Goal: Find specific page/section: Find specific page/section

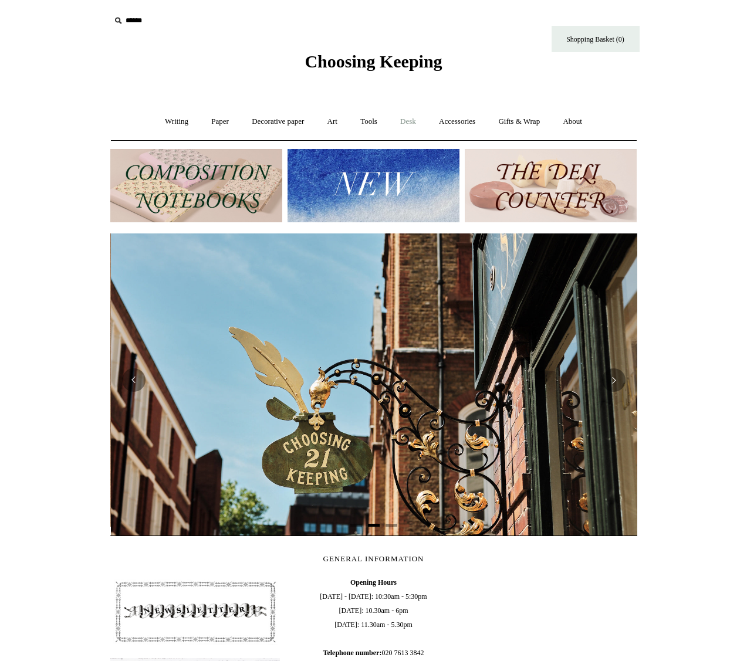
click at [416, 121] on link "Desk +" at bounding box center [408, 121] width 37 height 31
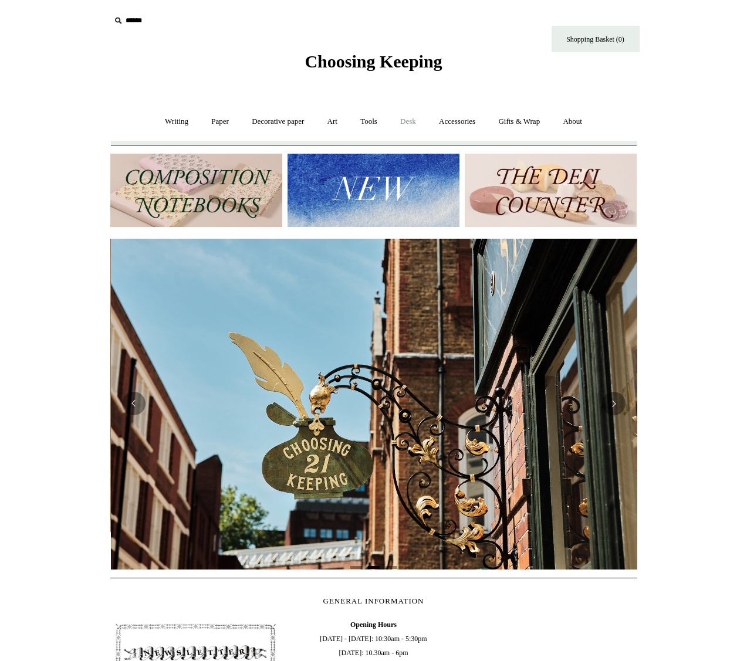
scroll to position [0, 527]
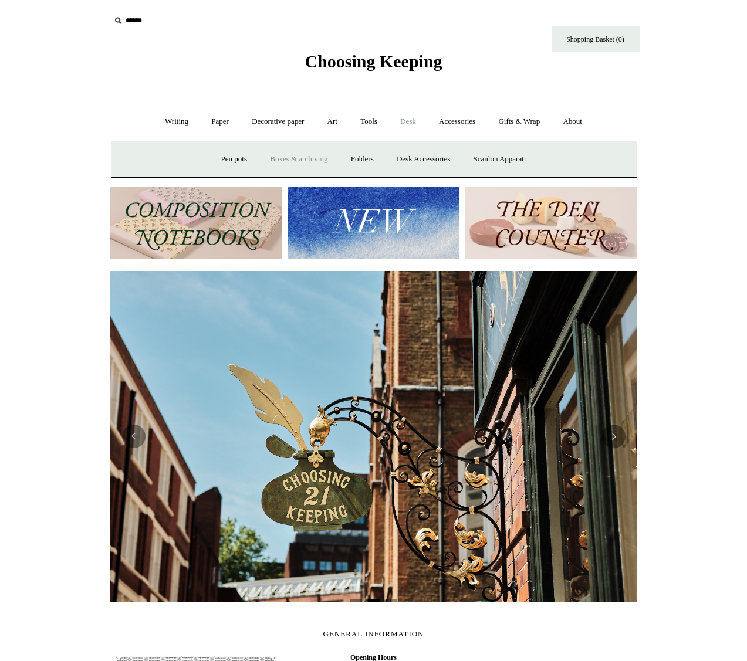
click at [283, 158] on link "Boxes & archiving" at bounding box center [298, 159] width 79 height 31
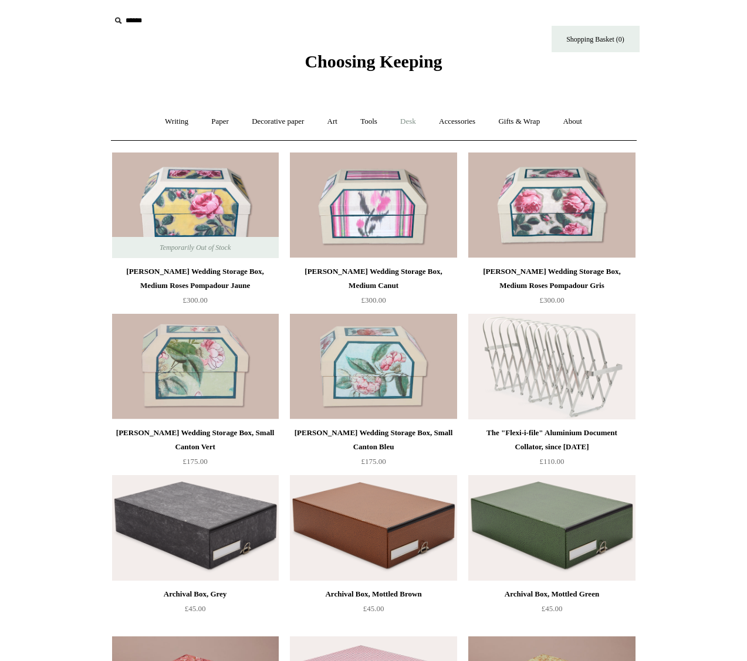
click at [404, 121] on link "Desk +" at bounding box center [408, 121] width 37 height 31
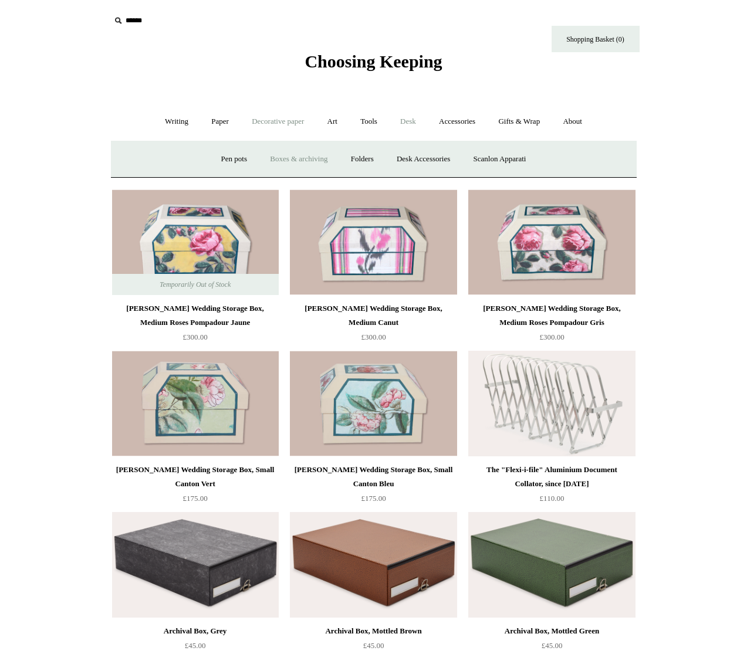
click at [275, 120] on link "Decorative paper +" at bounding box center [277, 121] width 73 height 31
click at [215, 120] on link "Paper +" at bounding box center [220, 121] width 39 height 31
click at [204, 157] on link "Notebooks +" at bounding box center [209, 159] width 54 height 31
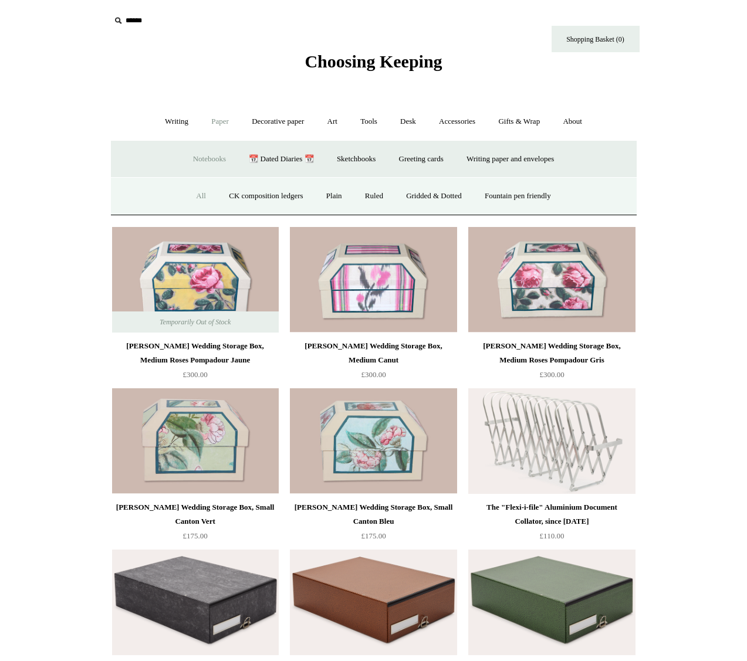
click at [194, 197] on link "All" at bounding box center [200, 196] width 31 height 31
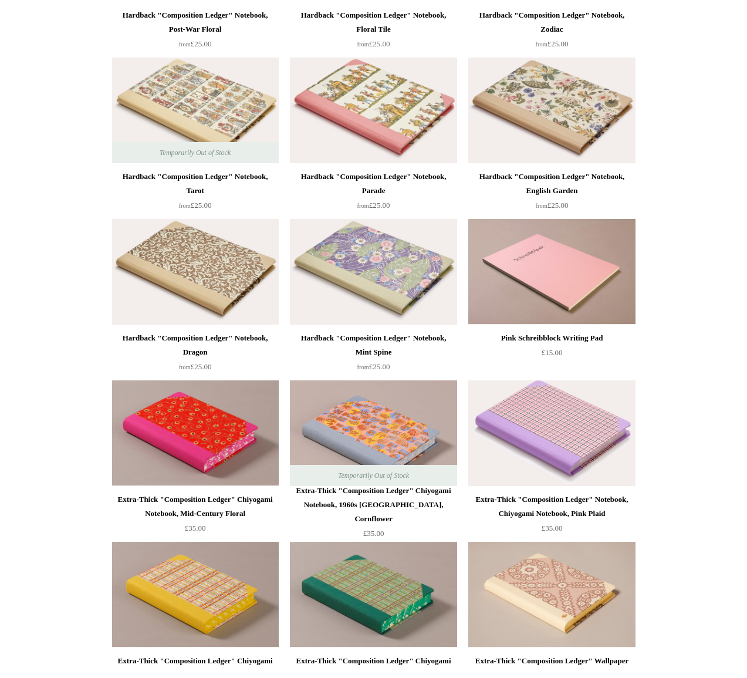
scroll to position [438, 0]
